Goal: Task Accomplishment & Management: Use online tool/utility

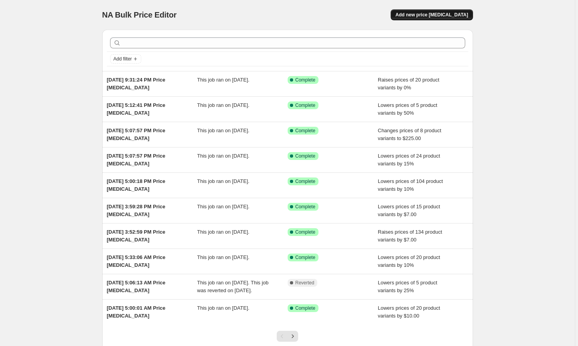
click at [422, 16] on span "Add new price [MEDICAL_DATA]" at bounding box center [432, 15] width 73 height 6
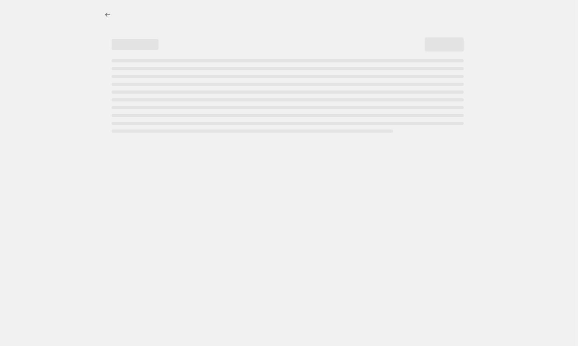
select select "percentage"
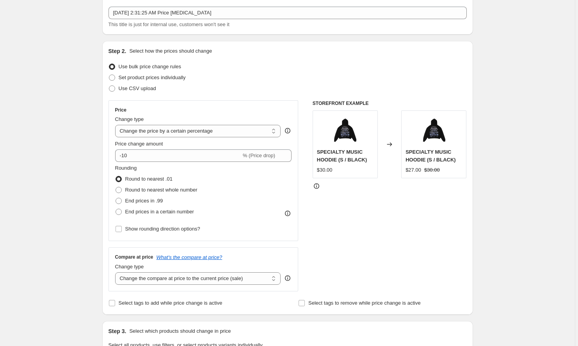
scroll to position [42, 0]
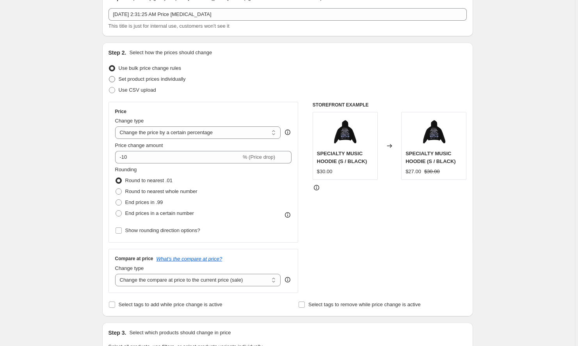
click at [158, 80] on span "Set product prices individually" at bounding box center [152, 79] width 67 height 6
click at [109, 77] on input "Set product prices individually" at bounding box center [109, 76] width 0 height 0
radio input "true"
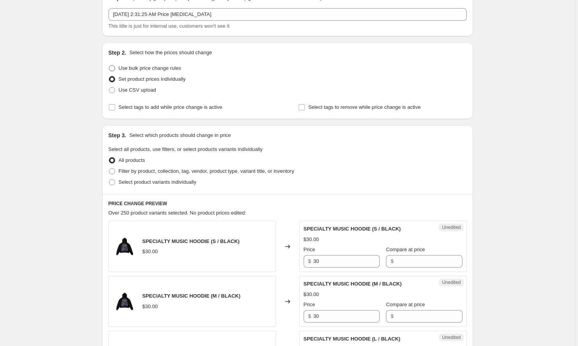
click at [144, 68] on span "Use bulk price change rules" at bounding box center [150, 68] width 62 height 6
click at [109, 66] on input "Use bulk price change rules" at bounding box center [109, 65] width 0 height 0
radio input "true"
select select "percentage"
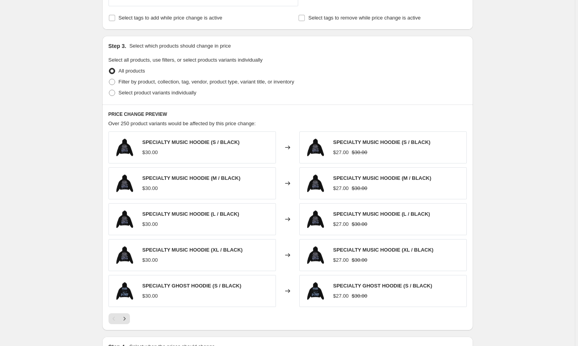
scroll to position [337, 0]
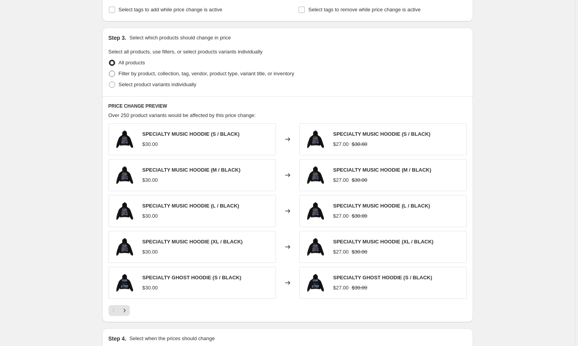
click at [167, 76] on span "Filter by product, collection, tag, vendor, product type, variant title, or inv…" at bounding box center [207, 74] width 176 height 6
click at [109, 71] on input "Filter by product, collection, tag, vendor, product type, variant title, or inv…" at bounding box center [109, 71] width 0 height 0
radio input "true"
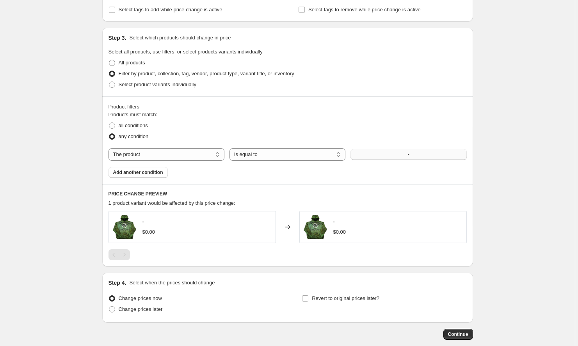
click at [380, 157] on button "-" at bounding box center [409, 154] width 116 height 11
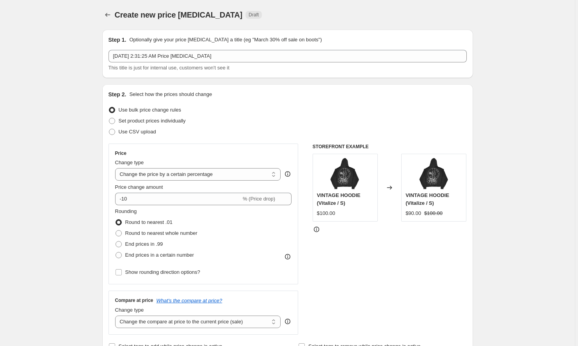
scroll to position [0, 0]
click at [158, 202] on input "-10" at bounding box center [178, 199] width 126 height 12
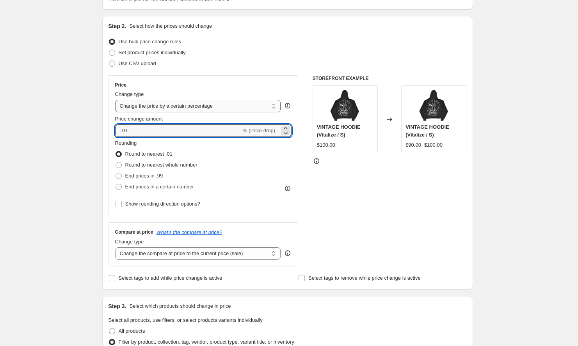
scroll to position [78, 0]
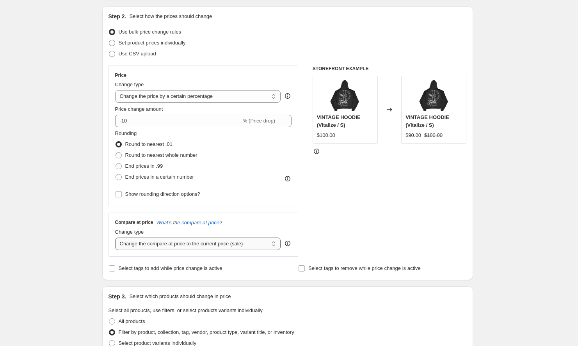
select select "remove"
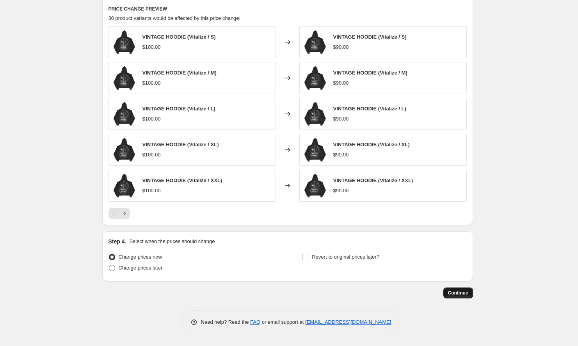
scroll to position [522, 0]
click at [461, 294] on span "Continue" at bounding box center [458, 293] width 20 height 6
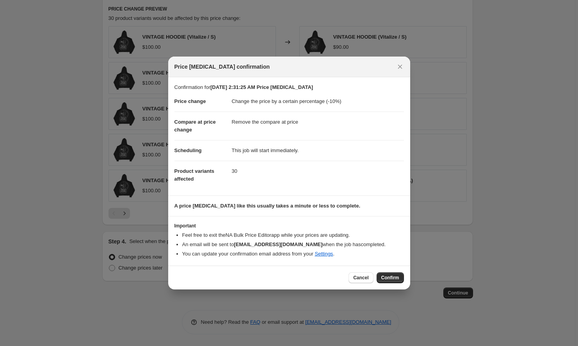
click at [389, 277] on span "Confirm" at bounding box center [391, 278] width 18 height 6
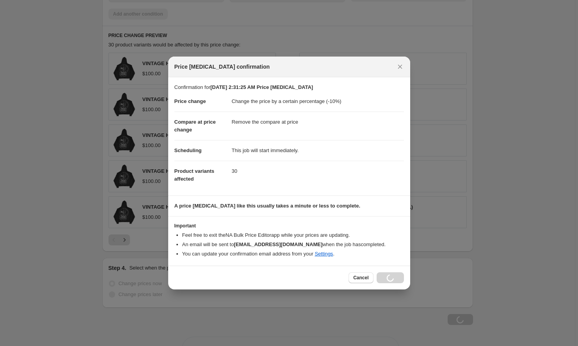
scroll to position [522, 0]
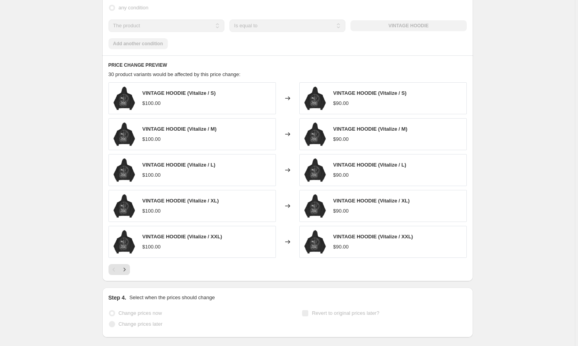
select select "percentage"
select select "remove"
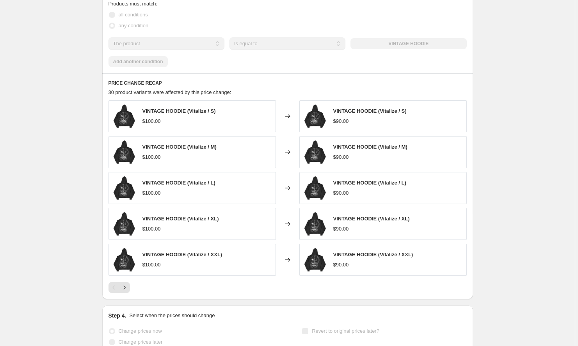
scroll to position [0, 0]
